Goal: Task Accomplishment & Management: Manage account settings

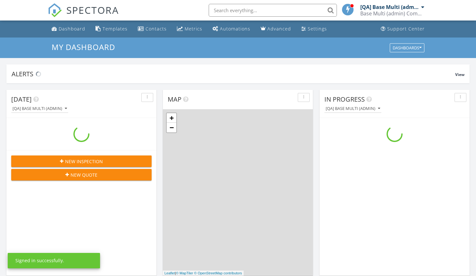
scroll to position [593, 486]
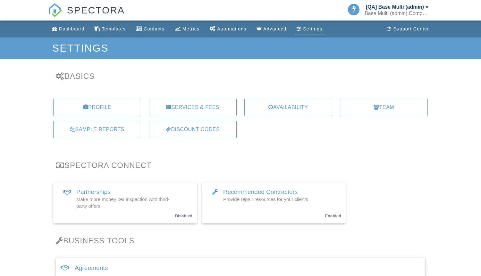
type input "#5d9ccf"
type input "#45769c"
type input "#ffffff"
type input "#f9890e"
type input "#65c635"
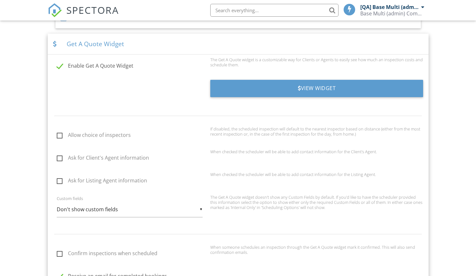
scroll to position [481, 0]
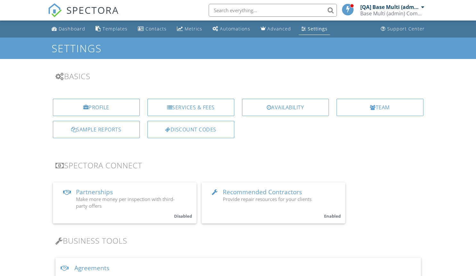
click at [273, 10] on input "text" at bounding box center [273, 10] width 128 height 13
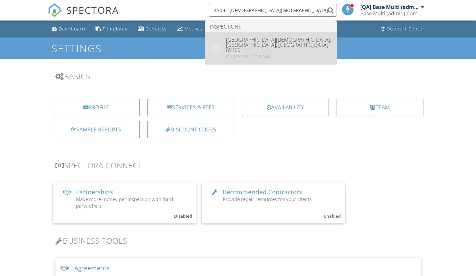
click at [274, 40] on div "45091 Gay Junction, Denver, CO 89765" at bounding box center [279, 44] width 106 height 15
type input "45091 [DEMOGRAPHIC_DATA][GEOGRAPHIC_DATA]"
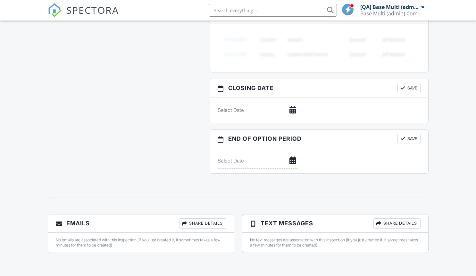
scroll to position [81, 0]
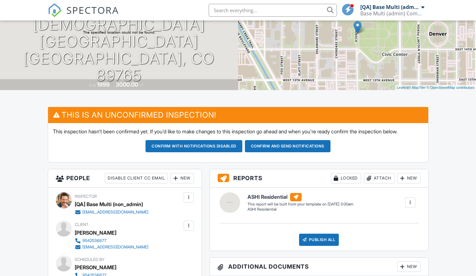
click at [242, 146] on button "Confirm and send notifications" at bounding box center [194, 146] width 97 height 12
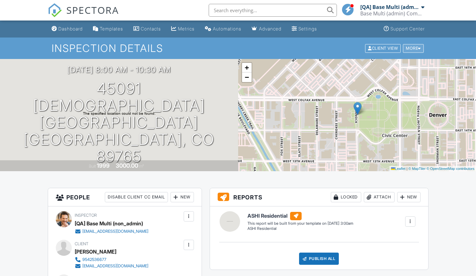
click at [412, 48] on div "More" at bounding box center [413, 48] width 21 height 9
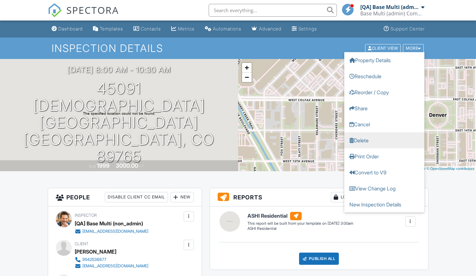
click at [384, 140] on link "Delete" at bounding box center [384, 140] width 80 height 16
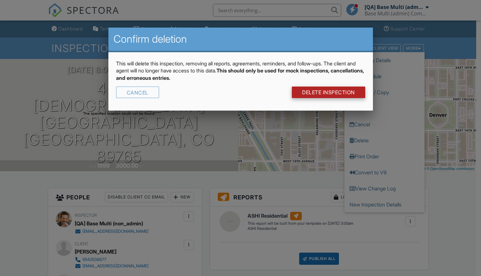
click at [328, 92] on link "DELETE Inspection" at bounding box center [328, 93] width 73 height 12
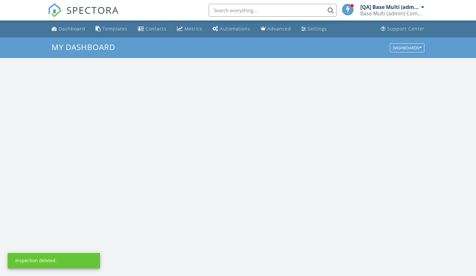
scroll to position [593, 486]
